Goal: Task Accomplishment & Management: Use online tool/utility

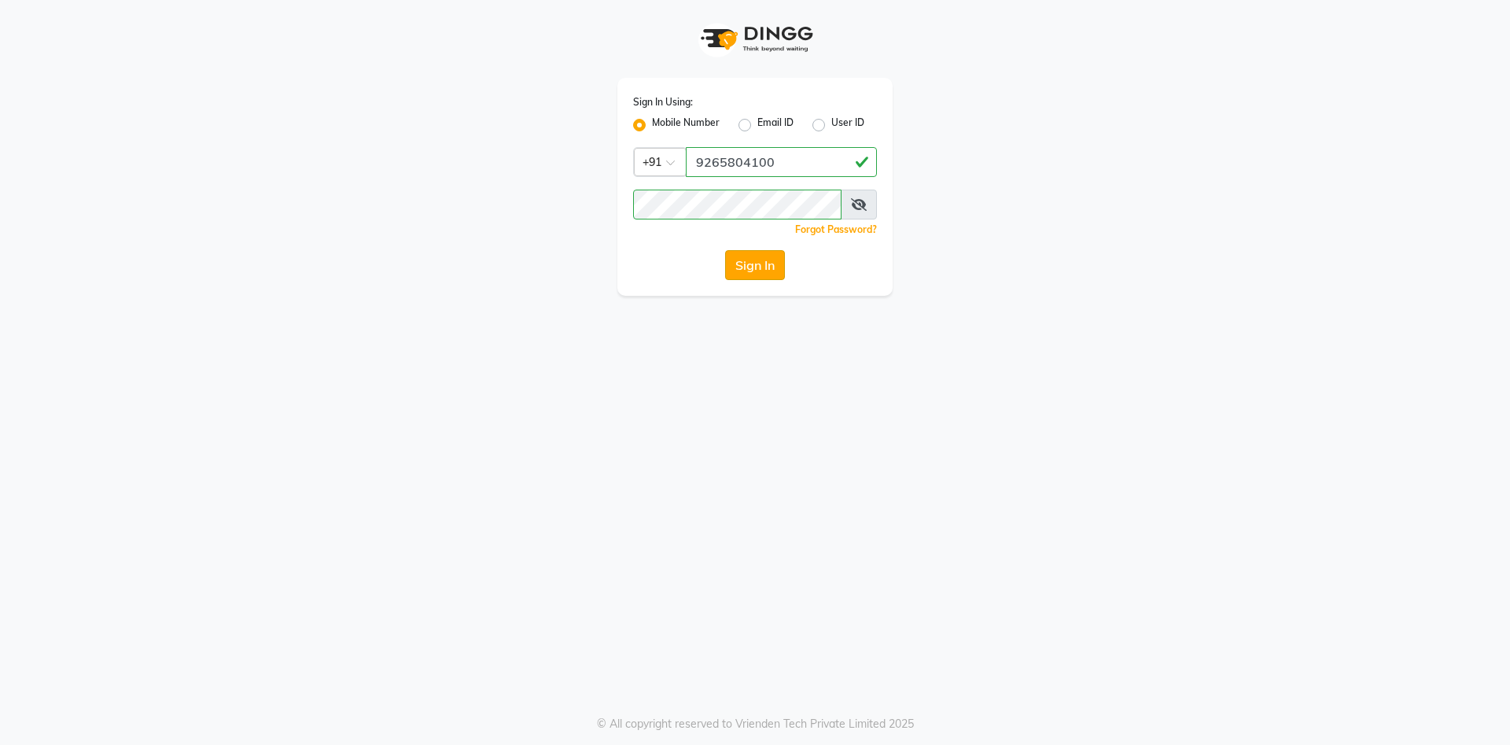
type input "9265804100"
click at [779, 261] on button "Sign In" at bounding box center [755, 265] width 60 height 30
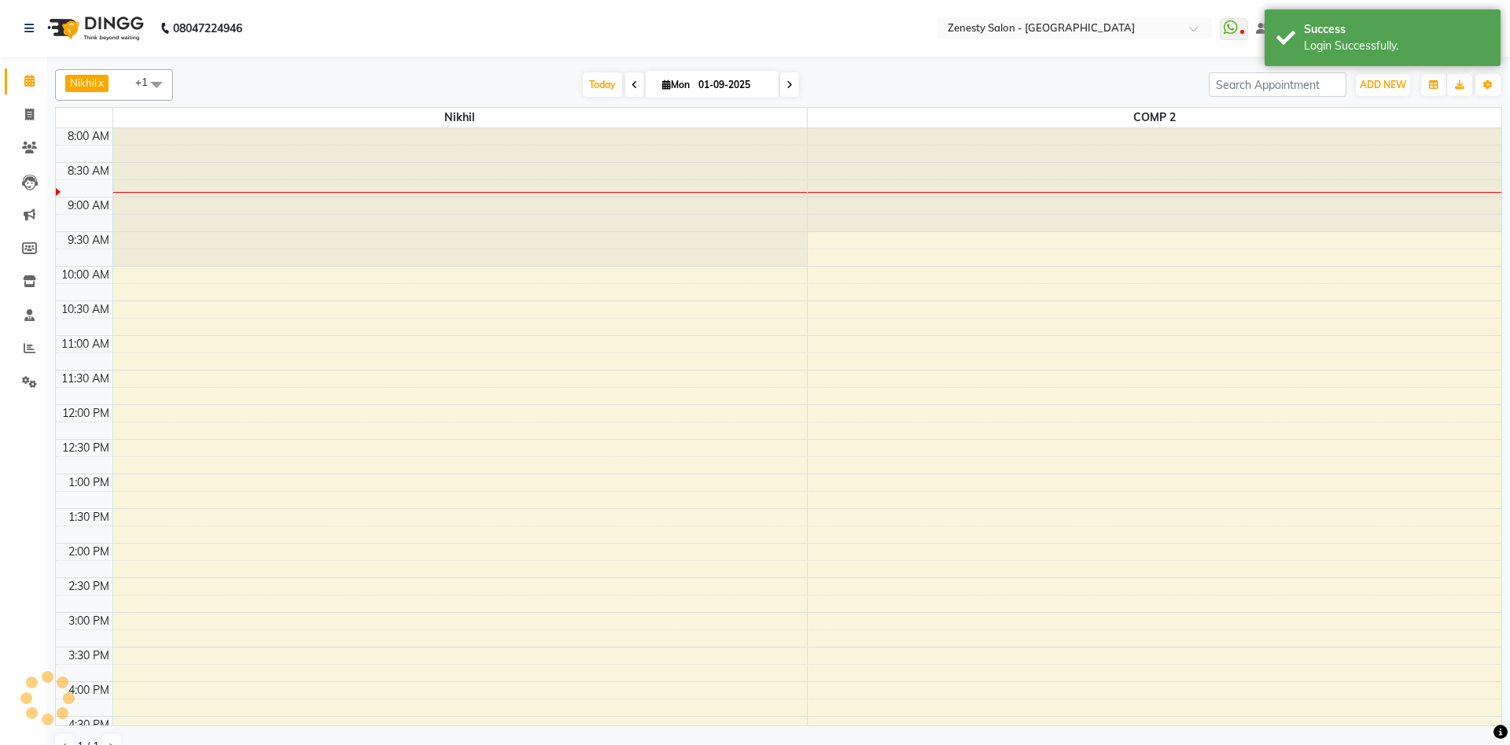
select select "en"
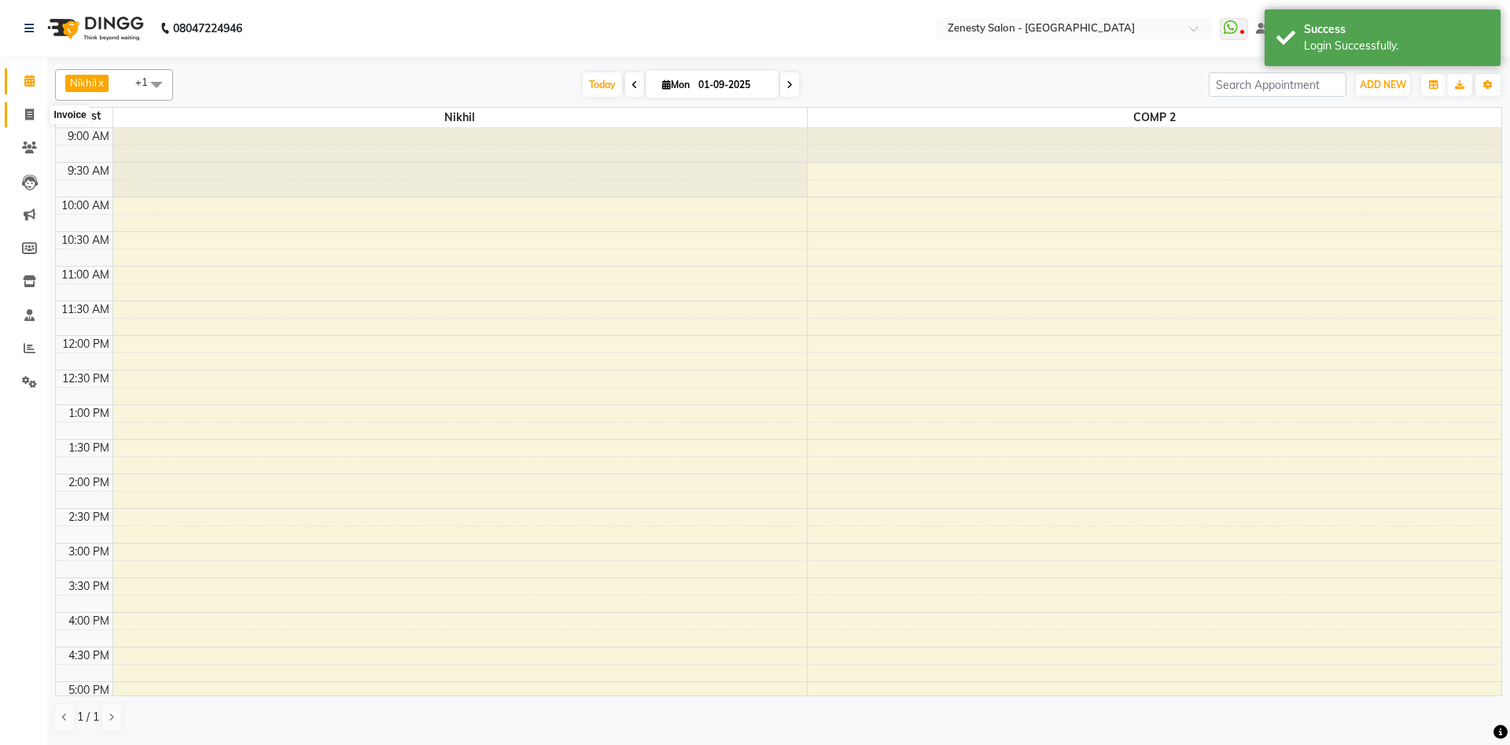
click at [23, 120] on span at bounding box center [30, 115] width 28 height 18
select select "5713"
select select "service"
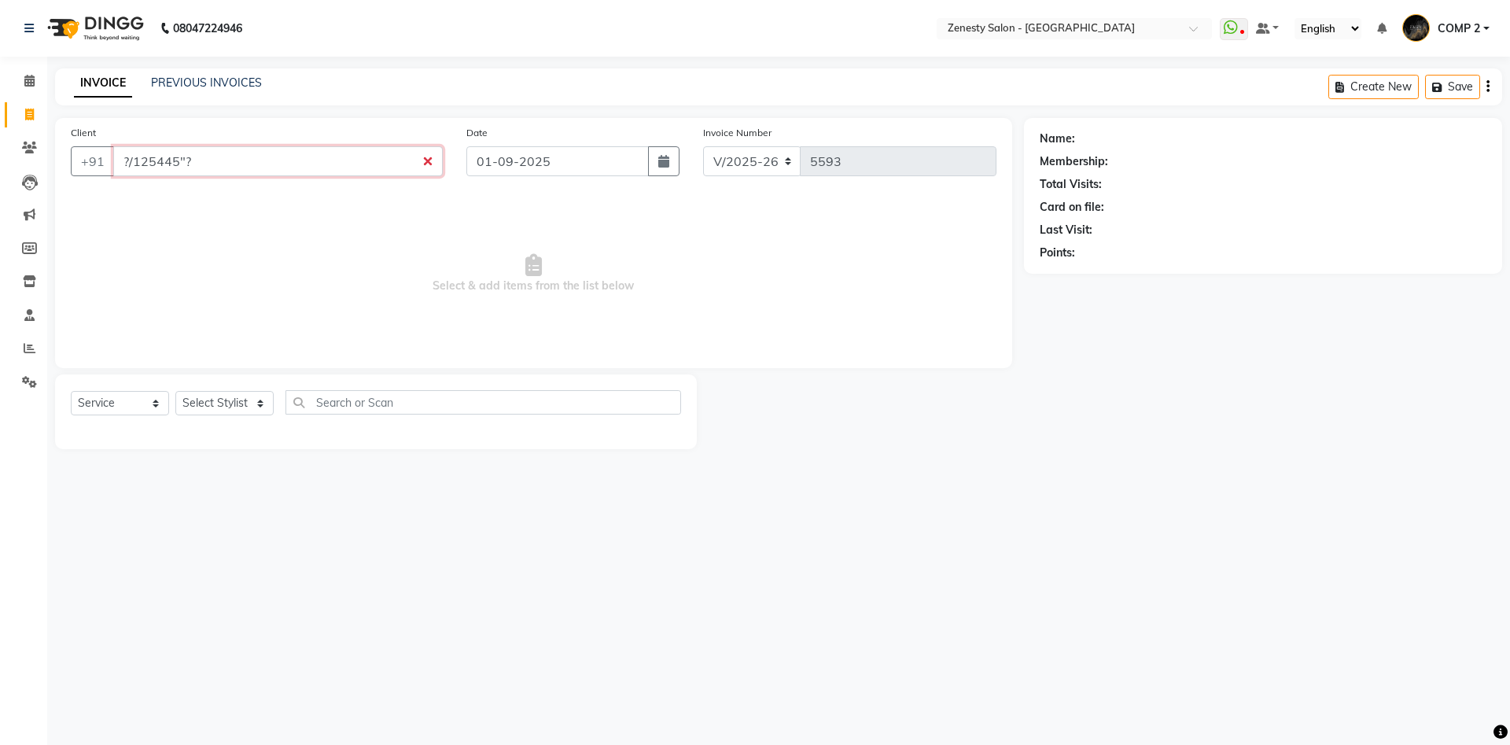
type input "?/125445"?"
click at [431, 163] on input "?/125445"?" at bounding box center [278, 161] width 330 height 30
click at [428, 164] on input "?/125445"?" at bounding box center [278, 161] width 330 height 30
drag, startPoint x: 413, startPoint y: 170, endPoint x: 398, endPoint y: 252, distance: 83.9
click at [407, 176] on input "?/125445"?" at bounding box center [278, 161] width 330 height 30
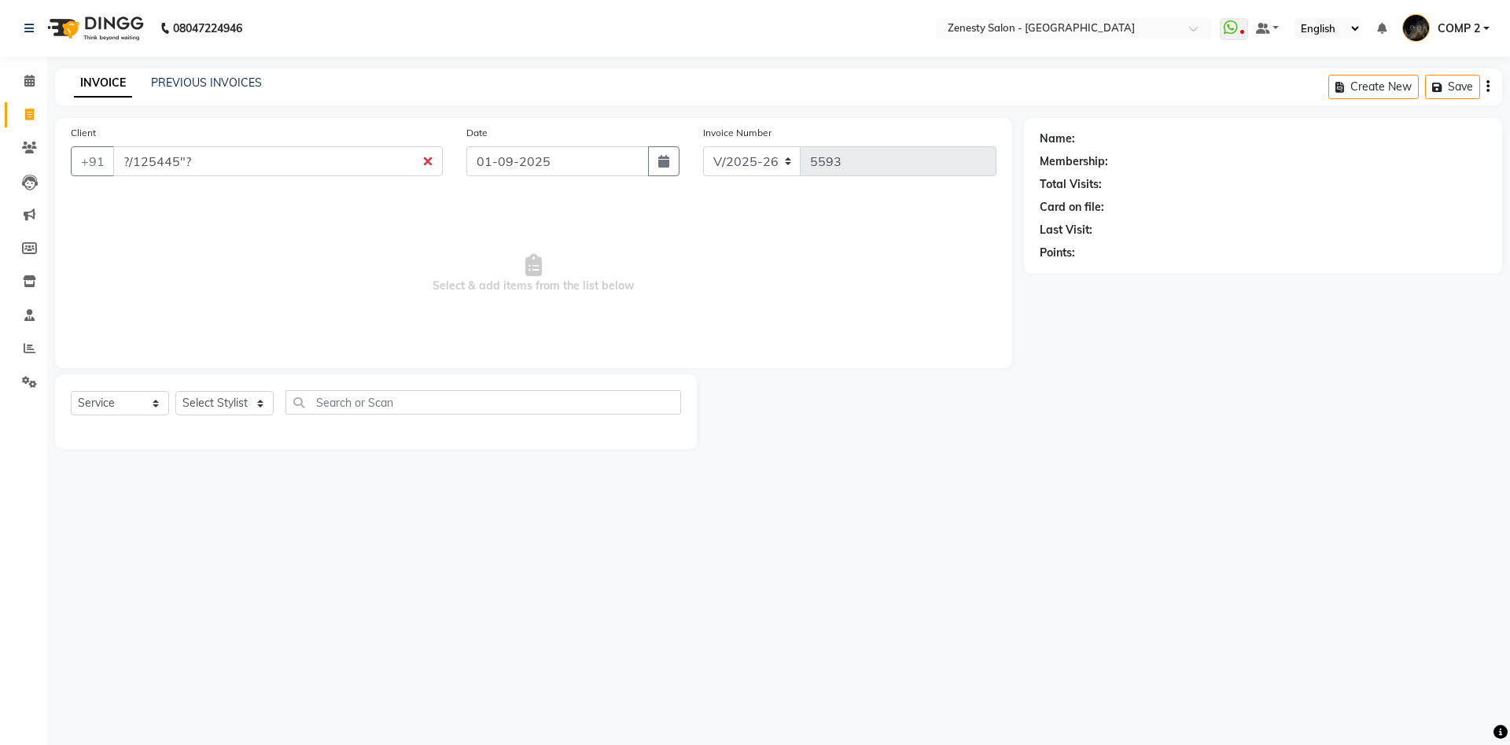
click at [397, 250] on span "Select & add items from the list below" at bounding box center [534, 273] width 926 height 157
click at [397, 249] on span "Select & add items from the list below" at bounding box center [534, 273] width 926 height 157
drag, startPoint x: 377, startPoint y: 160, endPoint x: 17, endPoint y: 155, distance: 359.5
click at [113, 155] on input "?/125445"?" at bounding box center [278, 161] width 330 height 30
click at [175, 391] on select "Select Stylist Aanand Aarti Aashik [PERSON_NAME] [PERSON_NAME] Khalifa [PERSON_…" at bounding box center [224, 403] width 98 height 24
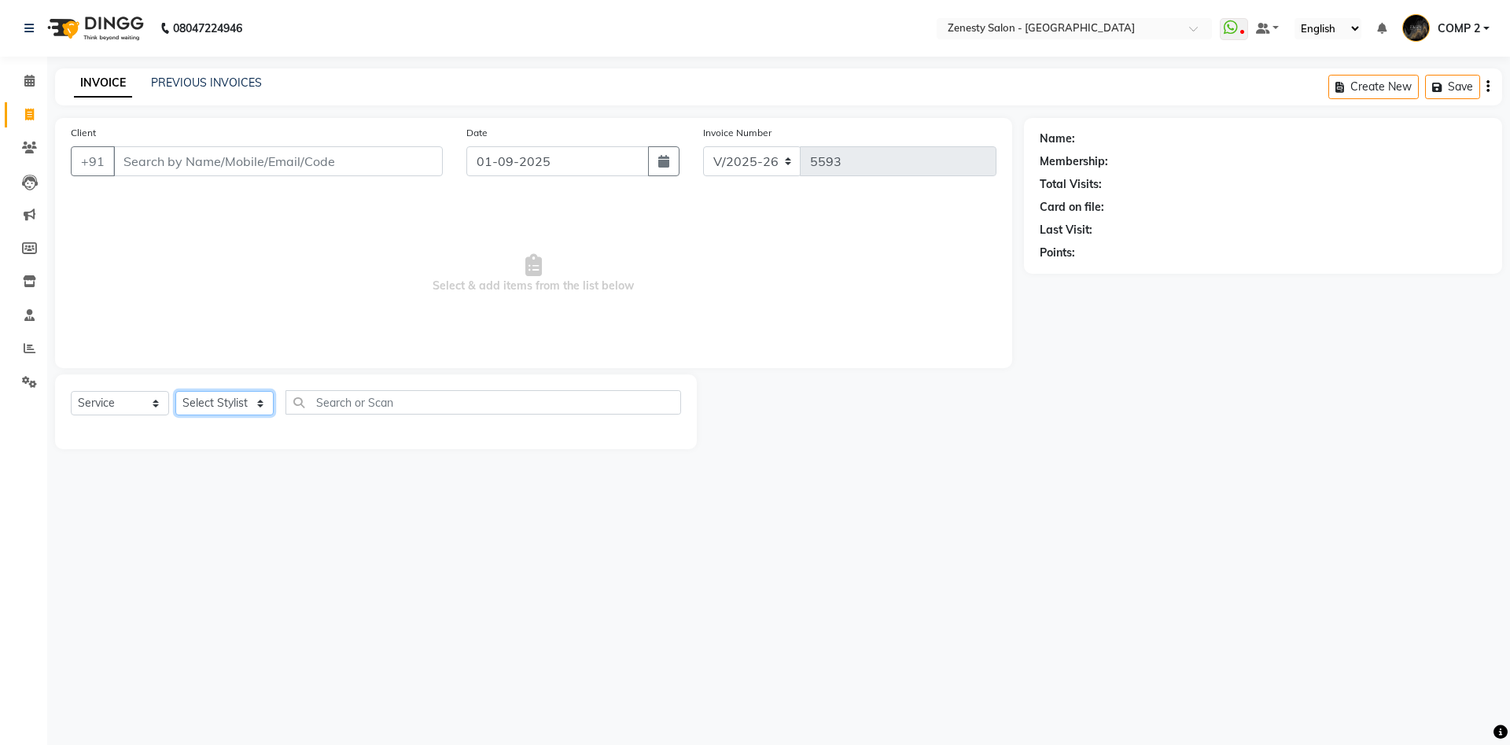
select select "40087"
click option "COMP 2" at bounding box center [0, 0] width 0 height 0
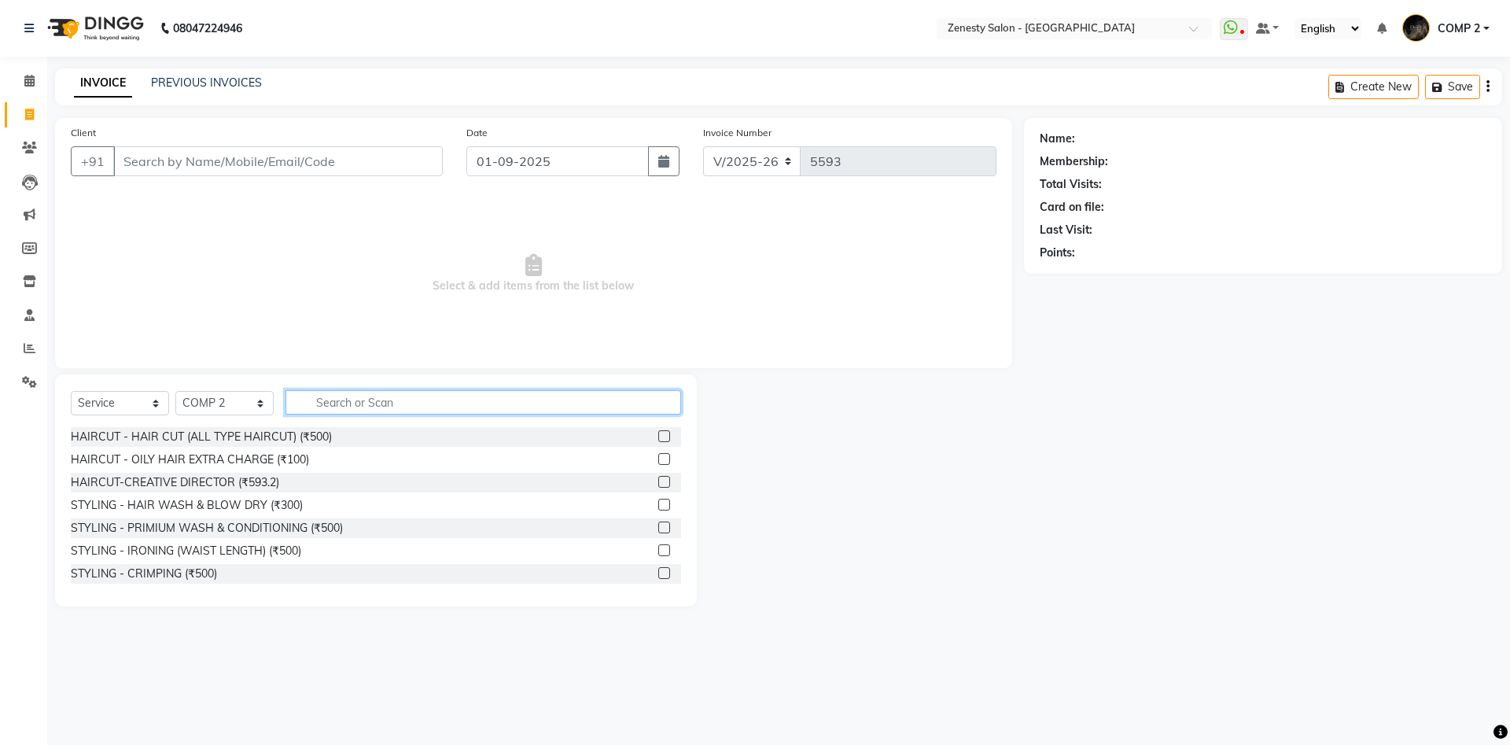
click at [360, 405] on input "text" at bounding box center [484, 402] width 396 height 24
click at [182, 80] on link "PREVIOUS INVOICES" at bounding box center [206, 83] width 111 height 14
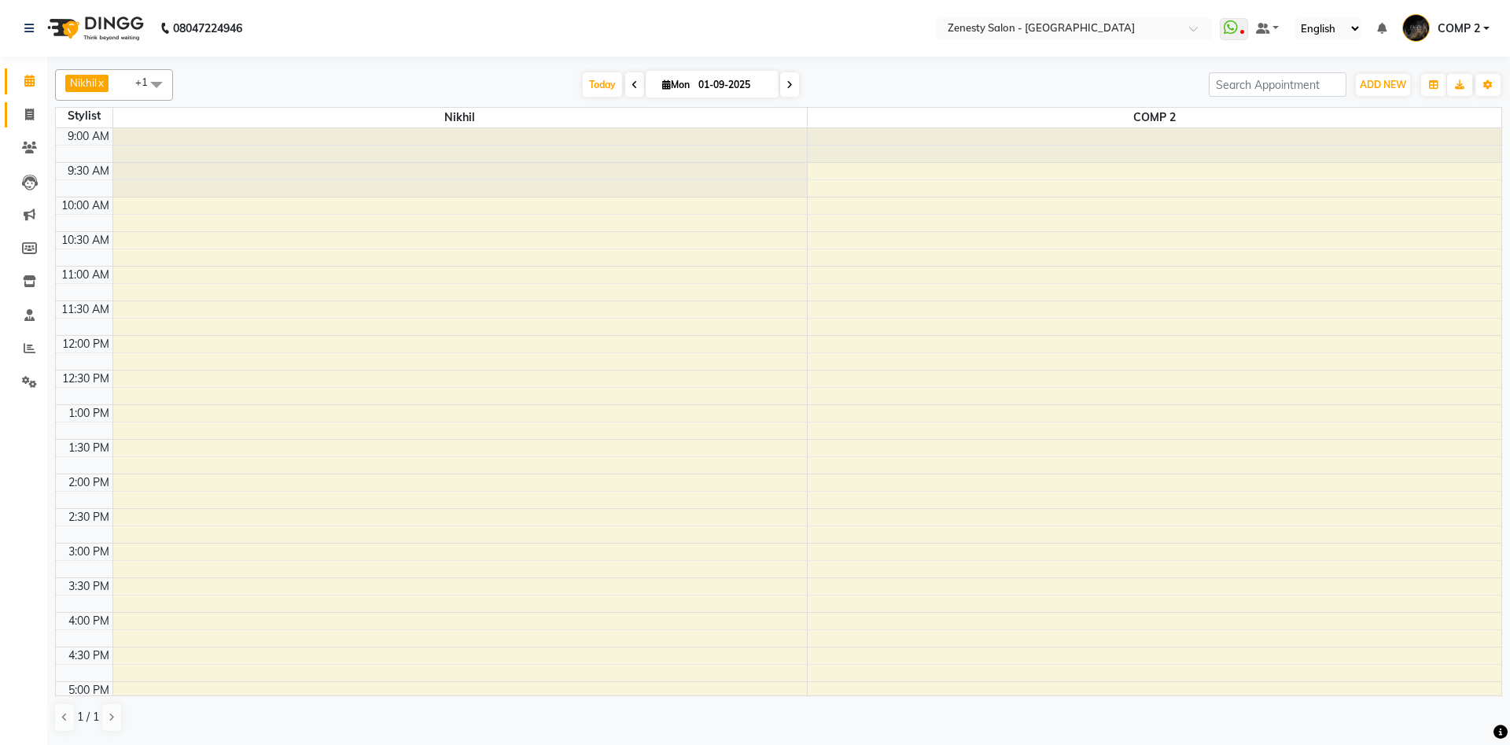
click at [29, 106] on link "Invoice" at bounding box center [24, 115] width 38 height 26
select select "service"
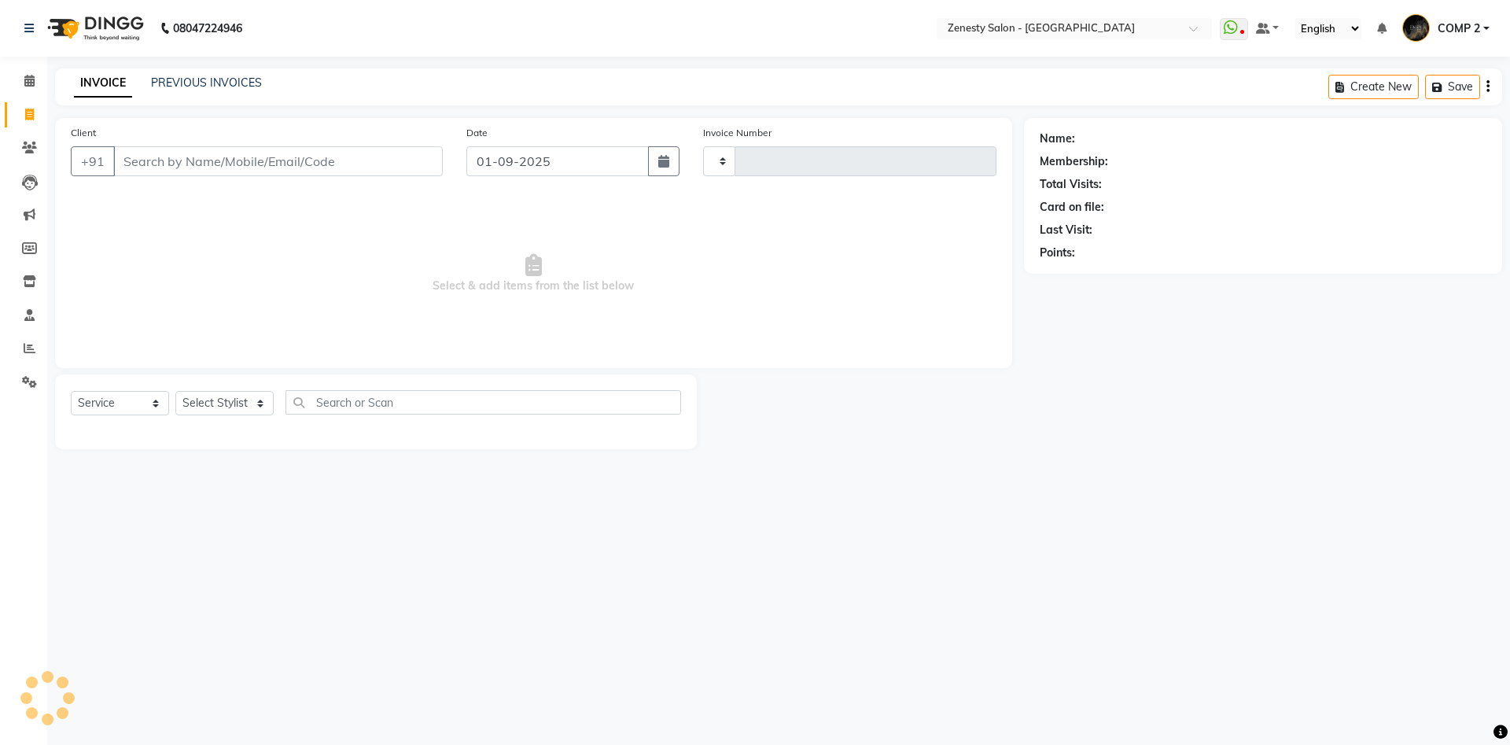
type input "5593"
select select "5713"
click at [227, 84] on link "PREVIOUS INVOICES" at bounding box center [206, 83] width 111 height 14
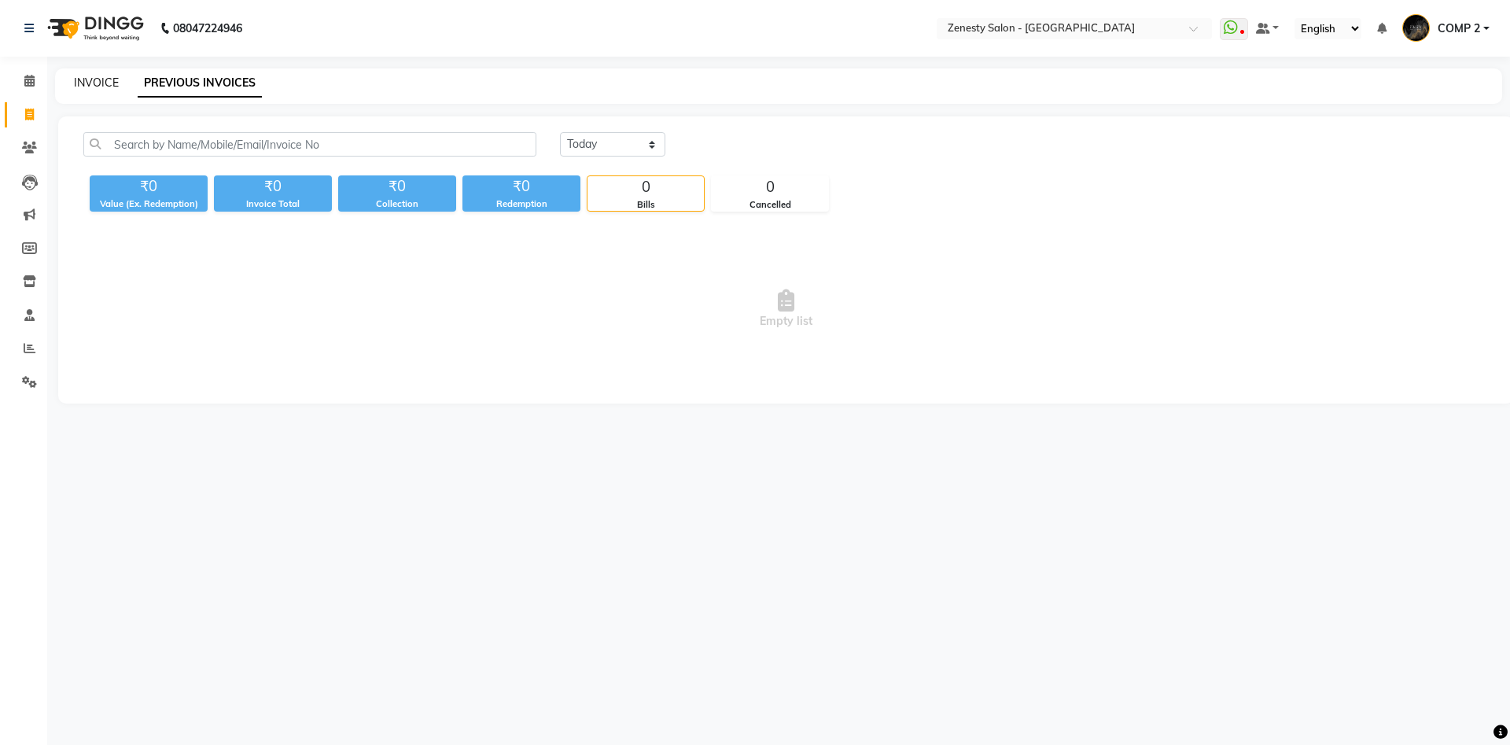
click at [115, 78] on link "INVOICE" at bounding box center [96, 83] width 45 height 14
select select "service"
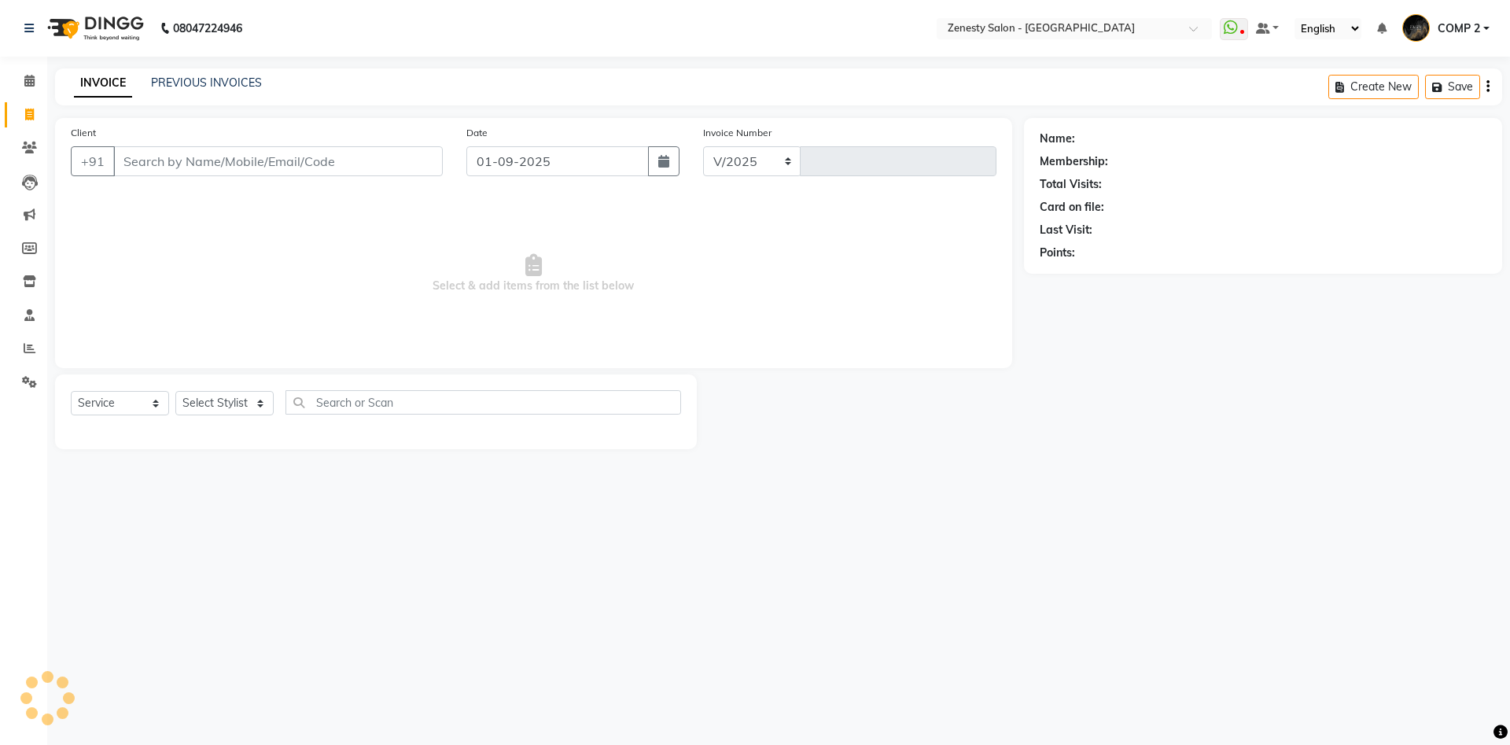
select select "5713"
type input "5593"
click at [175, 391] on select "Select Stylist Aanand Aarti Aashik [PERSON_NAME] [PERSON_NAME] Khalifa [PERSON_…" at bounding box center [224, 403] width 98 height 24
select select "40087"
click option "COMP 2" at bounding box center [0, 0] width 0 height 0
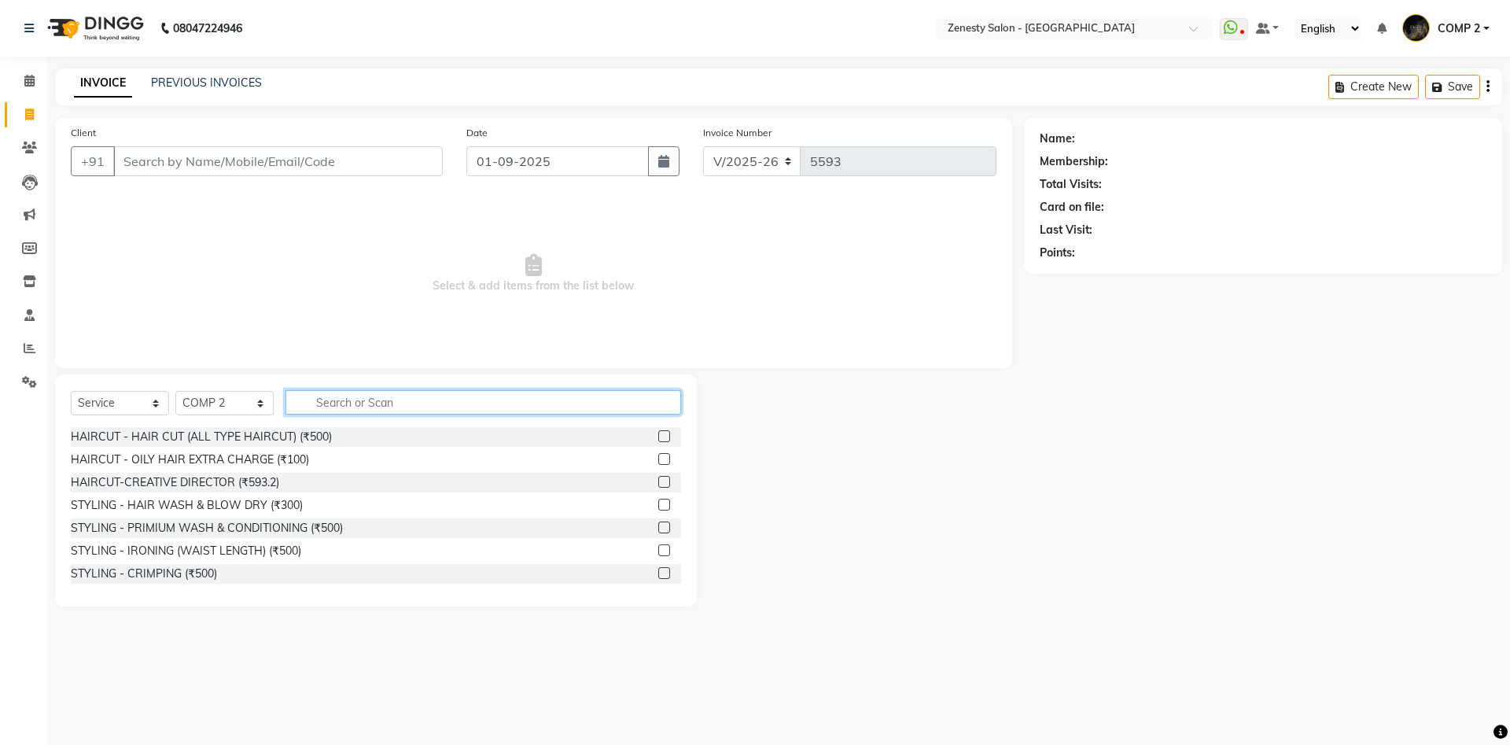
click at [348, 404] on input "text" at bounding box center [484, 402] width 396 height 24
type input "0"
